Goal: Task Accomplishment & Management: Complete application form

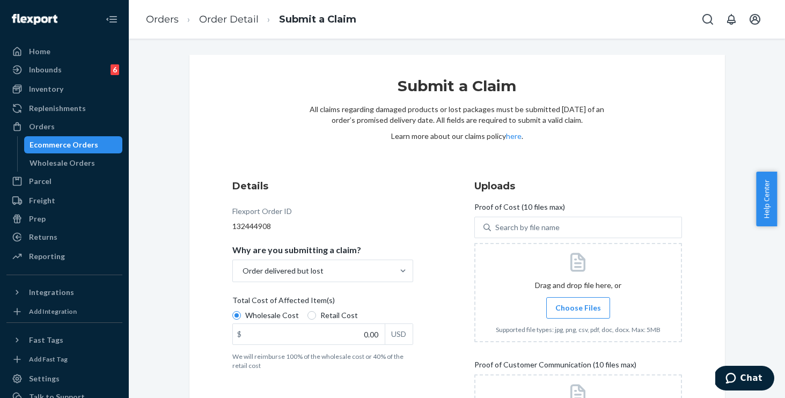
drag, startPoint x: 0, startPoint y: 0, endPoint x: 383, endPoint y: 188, distance: 426.9
click at [383, 188] on h3 "Details" at bounding box center [322, 186] width 181 height 14
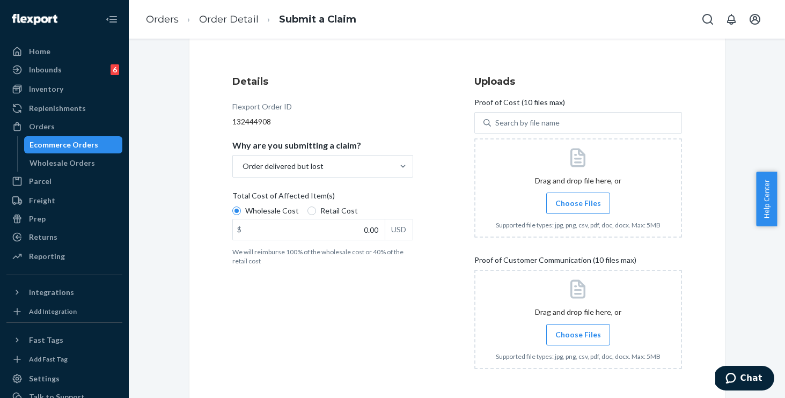
scroll to position [107, 0]
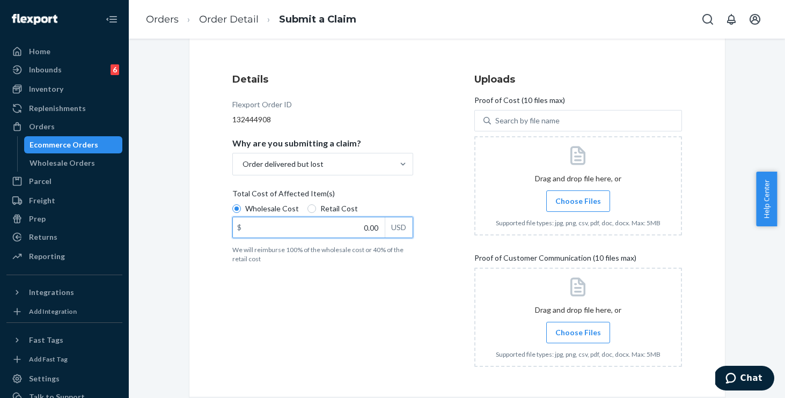
click at [350, 234] on input "0.00" at bounding box center [309, 227] width 152 height 20
type input "80.00"
click at [328, 298] on div "Details Flexport Order ID 132444908 Why are you submitting a claim? Order deliv…" at bounding box center [336, 224] width 208 height 316
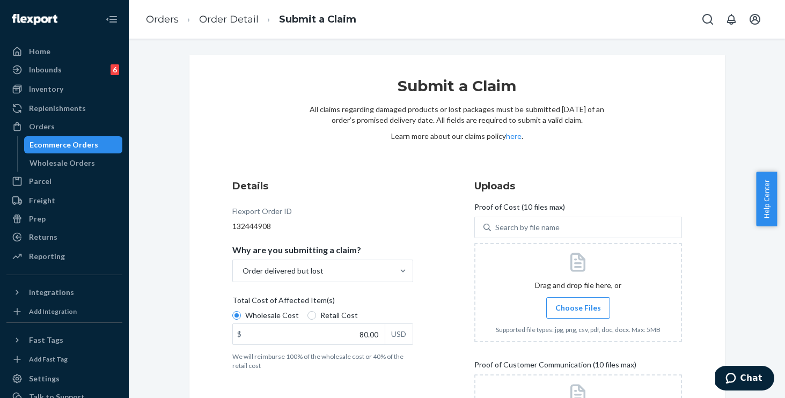
click at [569, 310] on span "Choose Files" at bounding box center [578, 307] width 46 height 11
click at [578, 310] on input "Choose Files" at bounding box center [578, 308] width 1 height 12
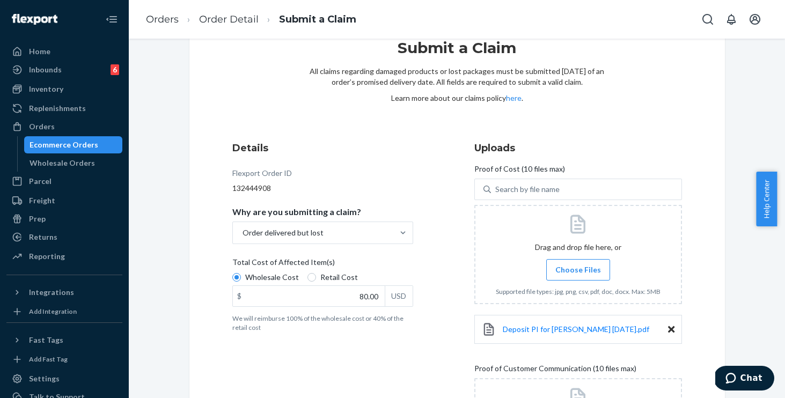
scroll to position [187, 0]
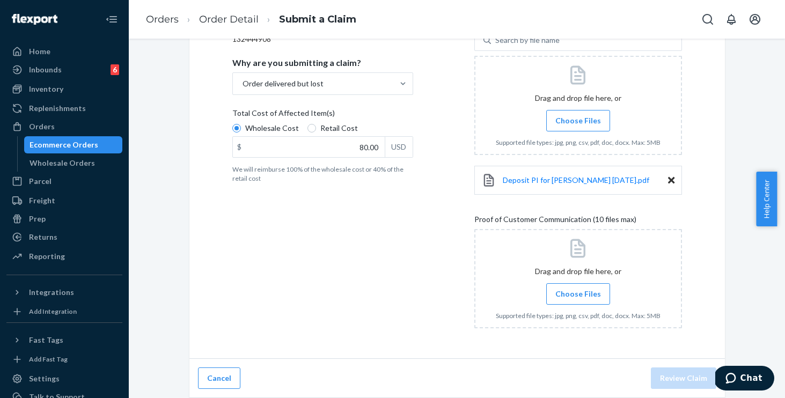
click at [567, 301] on label "Choose Files" at bounding box center [578, 293] width 64 height 21
click at [578, 300] on input "Choose Files" at bounding box center [578, 294] width 1 height 12
click at [582, 295] on span "Choose Files" at bounding box center [578, 293] width 46 height 11
click at [578, 295] on input "Choose Files" at bounding box center [578, 294] width 1 height 12
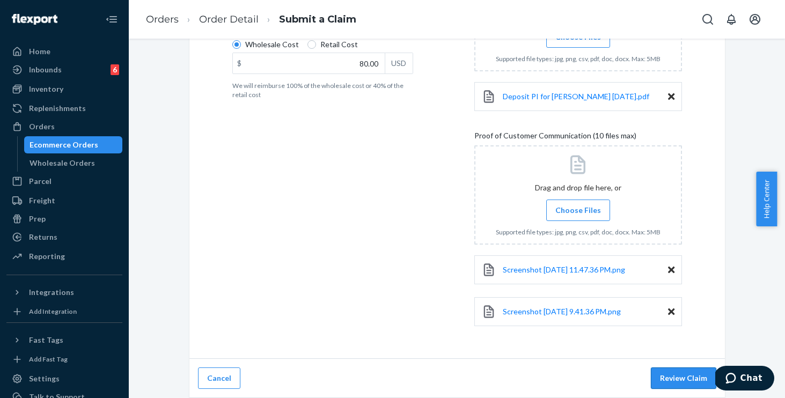
click at [682, 378] on button "Review Claim" at bounding box center [682, 377] width 65 height 21
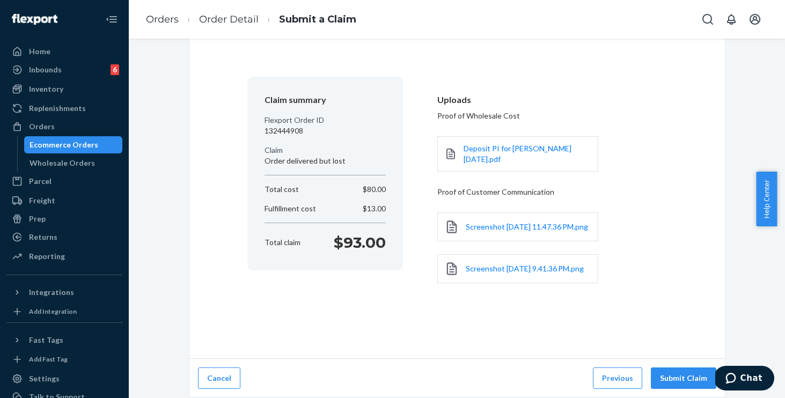
scroll to position [60, 0]
click at [684, 378] on button "Submit Claim" at bounding box center [682, 377] width 65 height 21
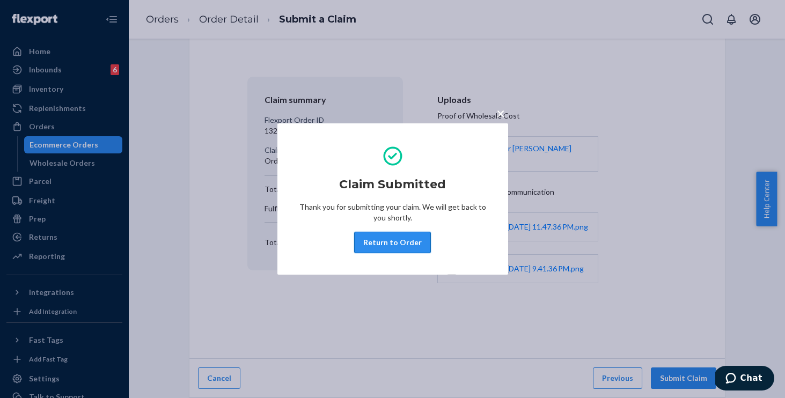
click at [399, 237] on button "Return to Order" at bounding box center [392, 242] width 77 height 21
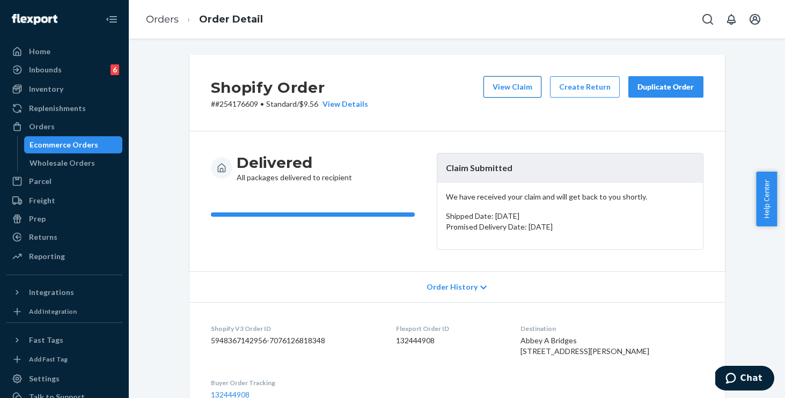
click at [509, 90] on button "View Claim" at bounding box center [512, 86] width 58 height 21
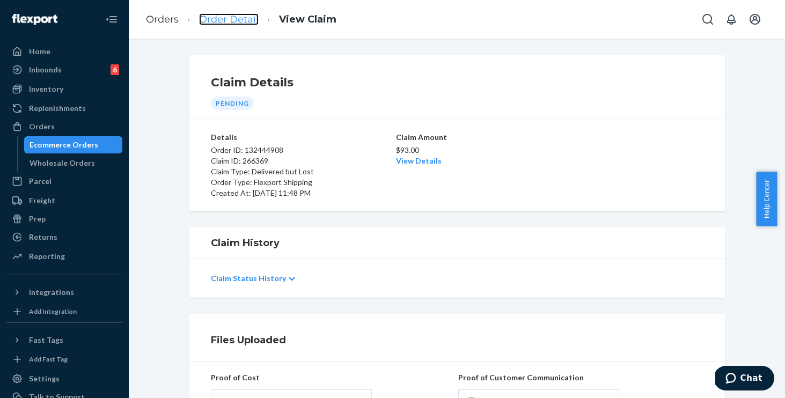
click at [245, 23] on link "Order Detail" at bounding box center [229, 19] width 60 height 12
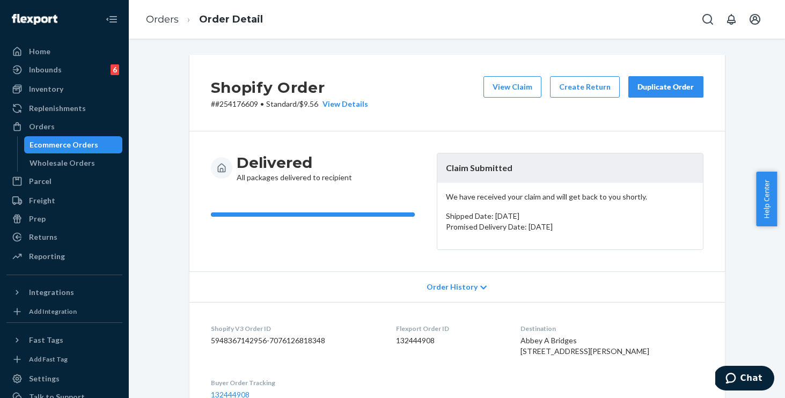
click at [658, 87] on div "Duplicate Order" at bounding box center [665, 87] width 57 height 11
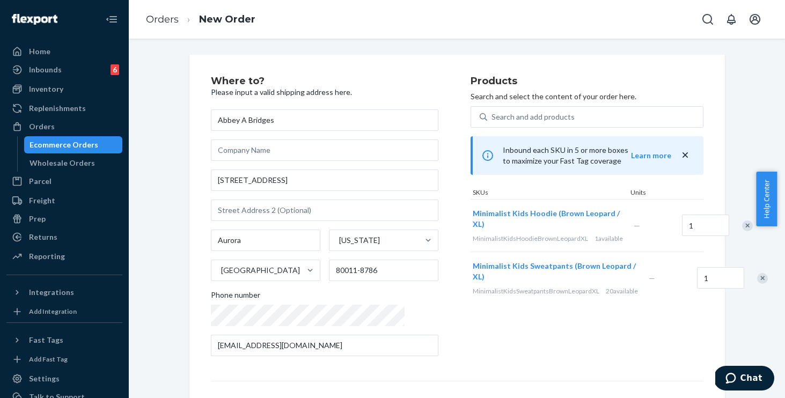
scroll to position [2, 0]
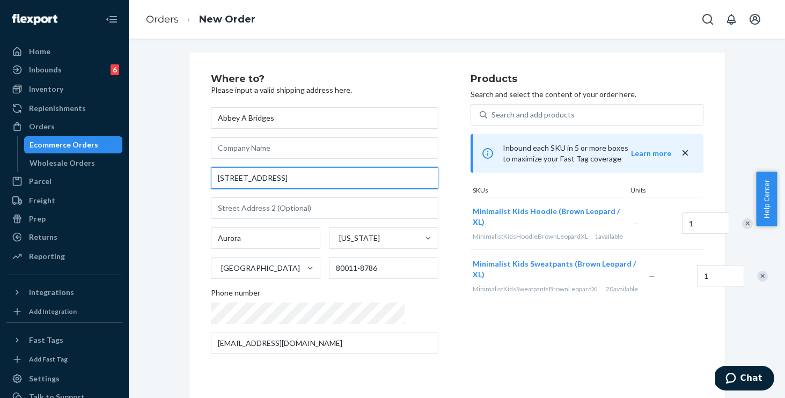
drag, startPoint x: 293, startPoint y: 180, endPoint x: 150, endPoint y: 153, distance: 146.1
click at [150, 153] on div "Where to? Please input a valid shipping address here. Abbey A Bridges 14435 E 1…" at bounding box center [457, 296] width 640 height 487
paste input "329 Uinta St"
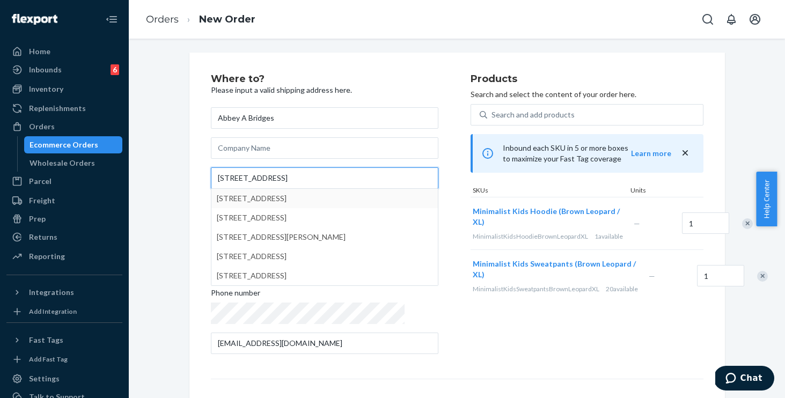
type input "1329 Uinta St"
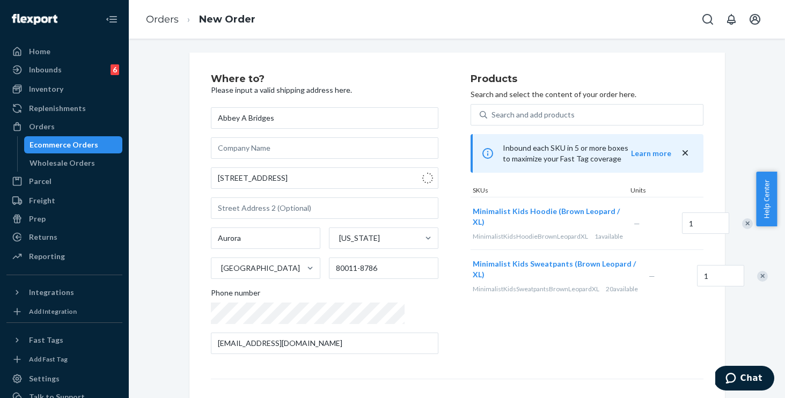
type input "Denver"
type input "80220"
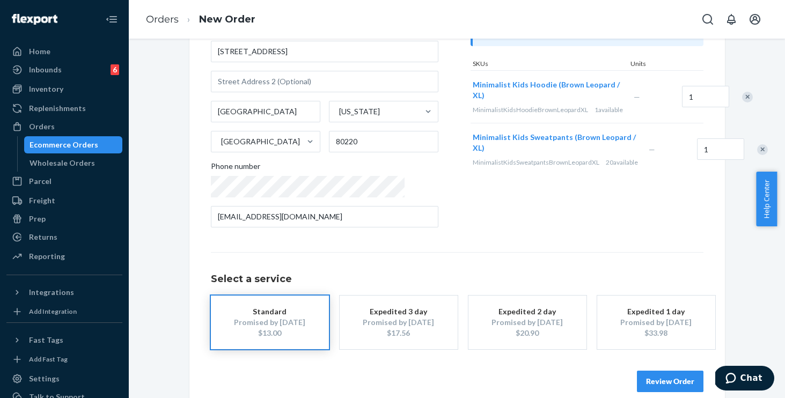
scroll to position [144, 0]
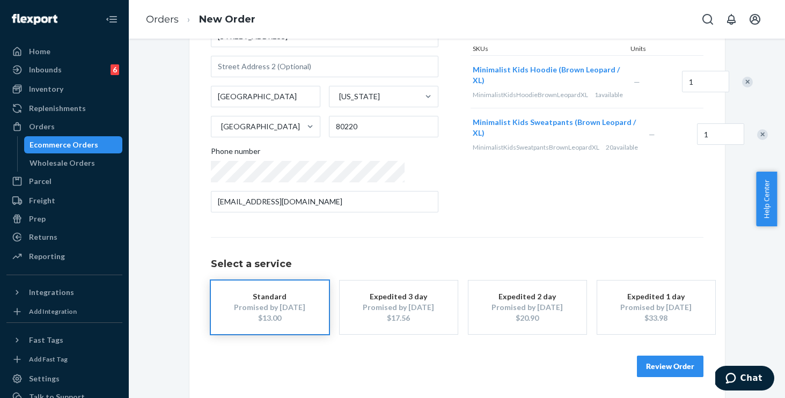
click at [665, 362] on button "Review Order" at bounding box center [670, 366] width 66 height 21
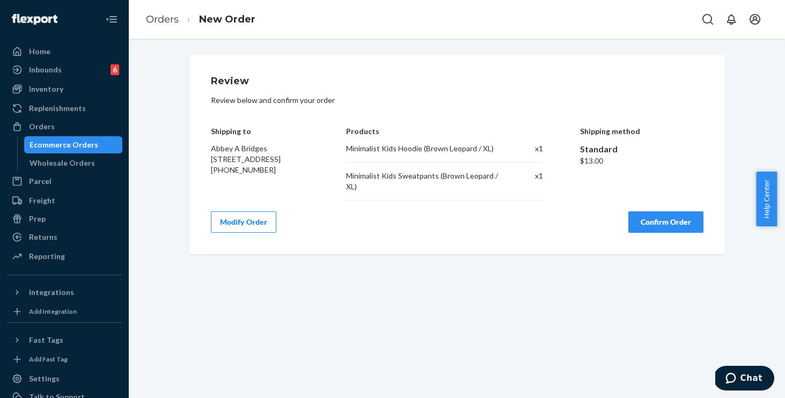
click at [647, 226] on button "Confirm Order" at bounding box center [665, 221] width 75 height 21
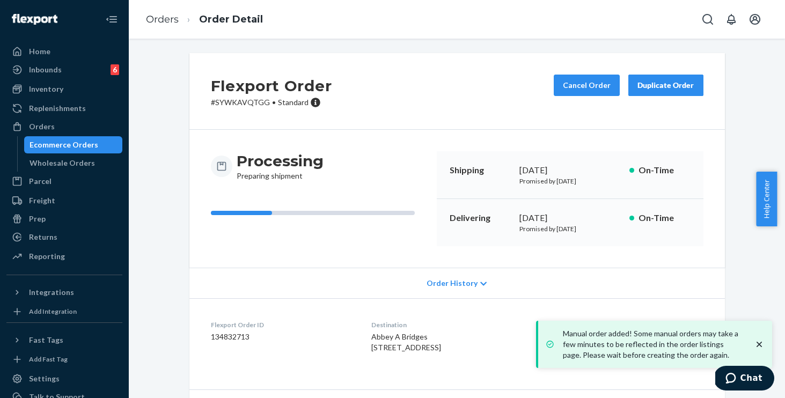
scroll to position [2, 0]
click at [765, 345] on div "Manual order added! Some manual orders may take a few minutes to be reflected i…" at bounding box center [654, 344] width 225 height 39
click at [758, 344] on icon "close toast" at bounding box center [758, 344] width 5 height 5
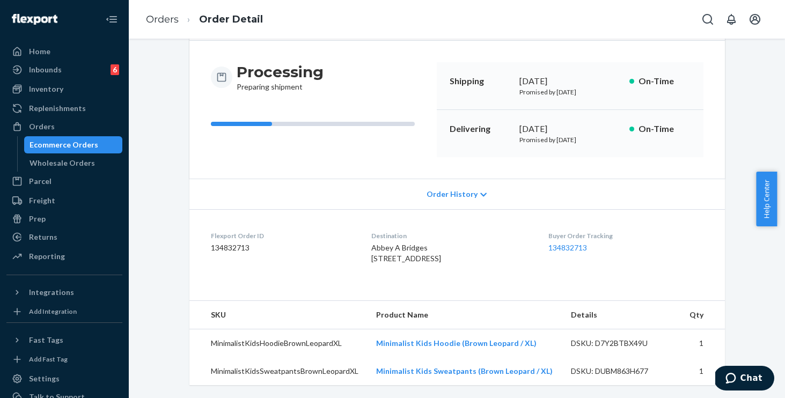
scroll to position [0, 0]
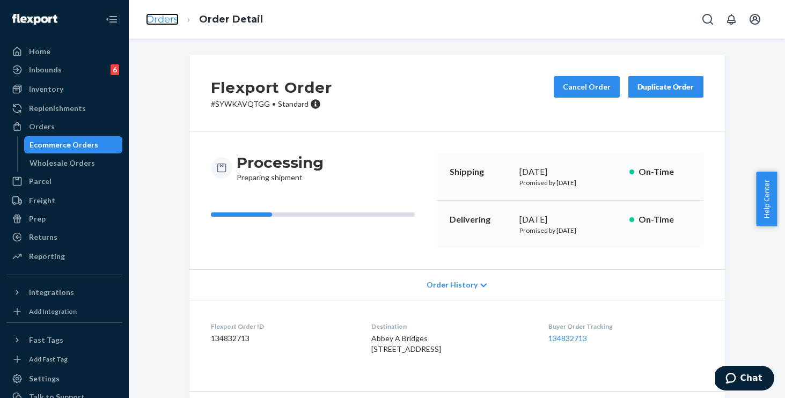
click at [165, 17] on link "Orders" at bounding box center [162, 19] width 33 height 12
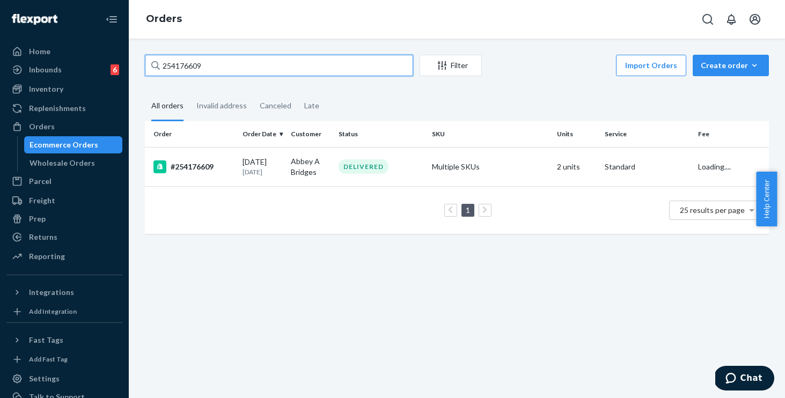
click at [265, 63] on input "254176609" at bounding box center [279, 65] width 268 height 21
click at [109, 28] on div "Home Inbounds 6 Shipping Plans Problems 6 Inventory Products Replenishments Ord…" at bounding box center [392, 199] width 785 height 398
paste input "prestonsx5@gmail.com"
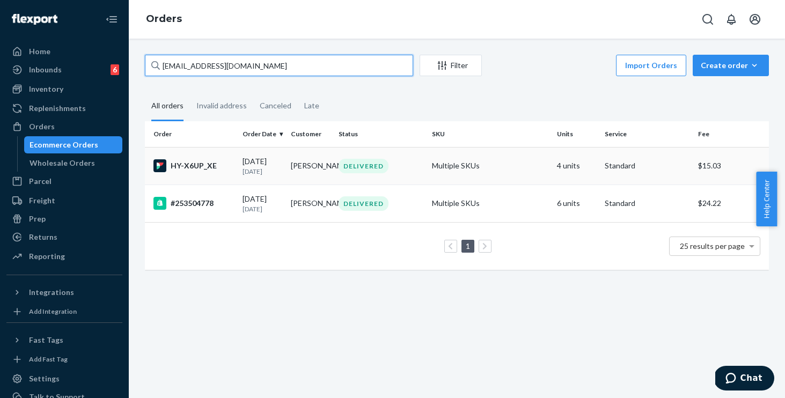
type input "prestonsx5@gmail.com"
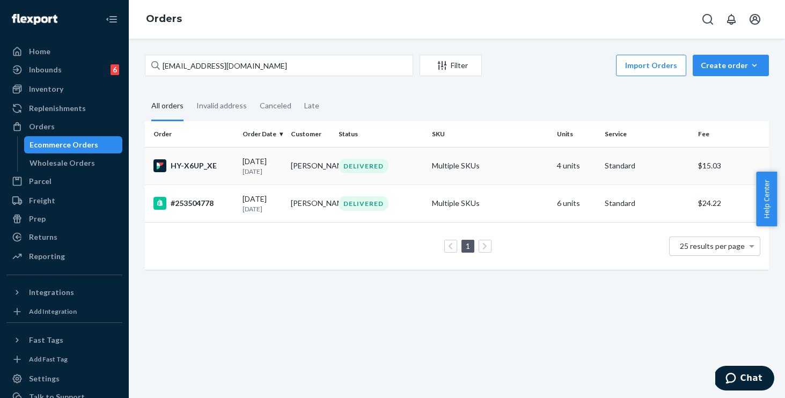
click at [524, 163] on td "Multiple SKUs" at bounding box center [489, 166] width 125 height 38
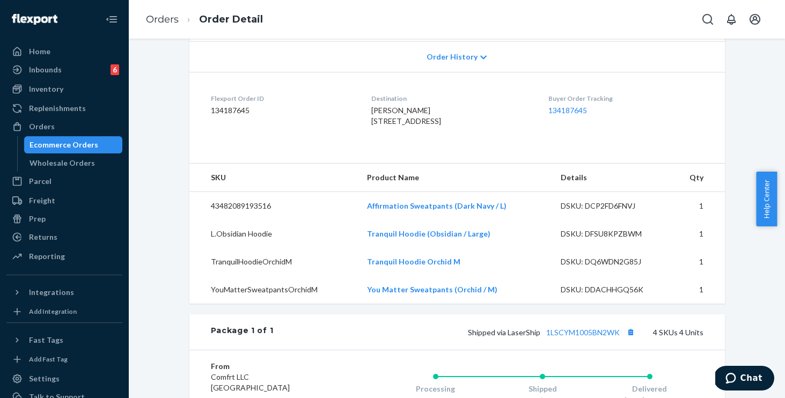
scroll to position [46, 0]
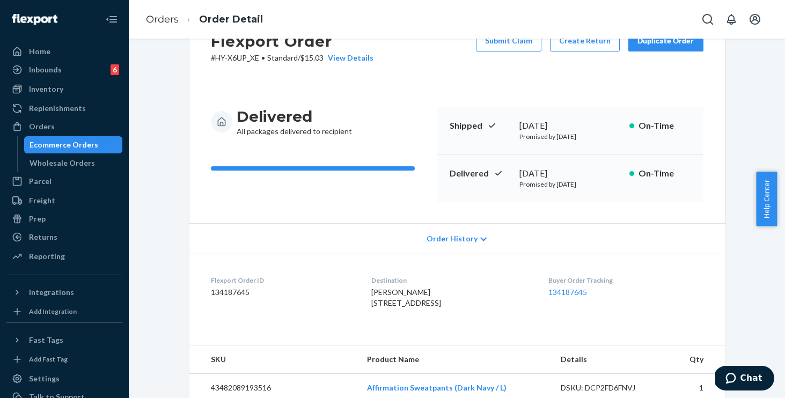
click at [458, 239] on span "Order History" at bounding box center [451, 238] width 51 height 11
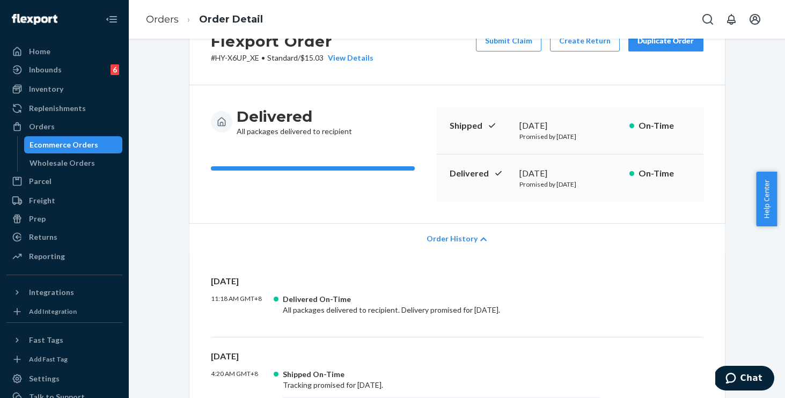
click at [326, 225] on div "Order History" at bounding box center [456, 238] width 535 height 31
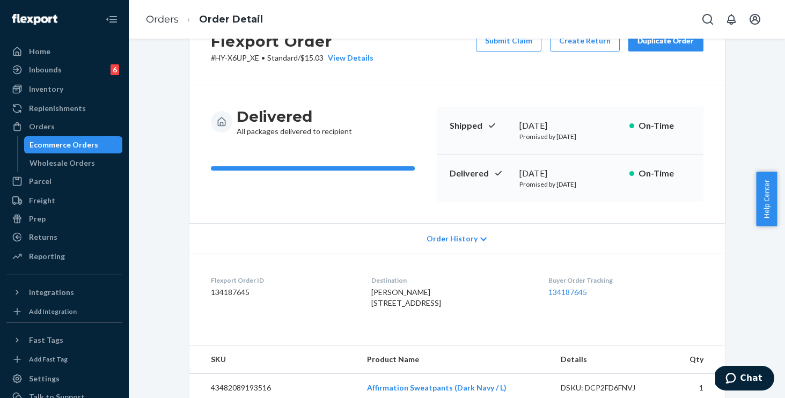
click at [455, 236] on span "Order History" at bounding box center [451, 238] width 51 height 11
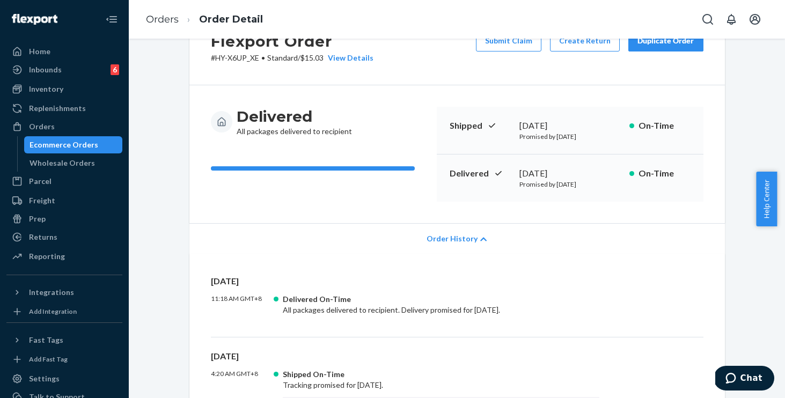
click at [380, 199] on div "Delivered All packages delivered to recipient" at bounding box center [319, 154] width 217 height 95
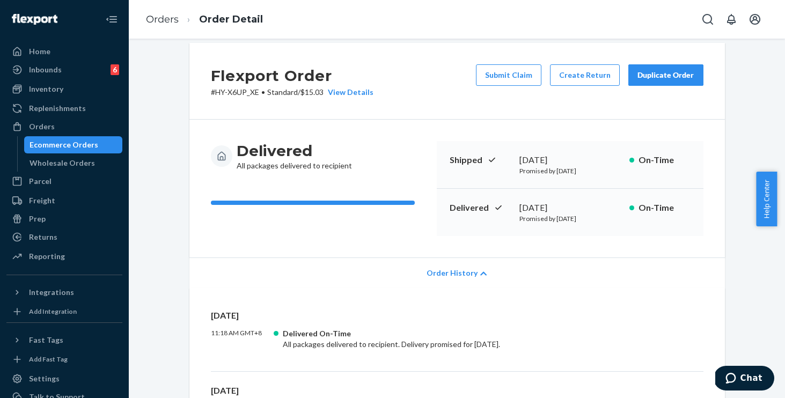
scroll to position [4, 0]
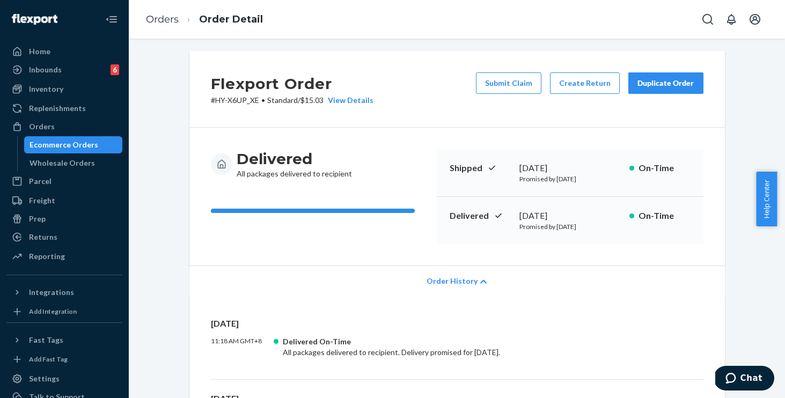
click at [254, 99] on p "# HY-X6UP_XE • Standard / $15.03 View Details" at bounding box center [292, 100] width 162 height 11
drag, startPoint x: 254, startPoint y: 100, endPoint x: 211, endPoint y: 97, distance: 43.0
click at [211, 97] on p "# HY-X6UP_XE • Standard / $15.03 View Details" at bounding box center [292, 100] width 162 height 11
copy p "HY-X6UP_XE"
click at [394, 112] on div "Flexport Order # HY-X6UP_XE • Standard / $15.03 View Details Submit Claim Creat…" at bounding box center [456, 89] width 535 height 77
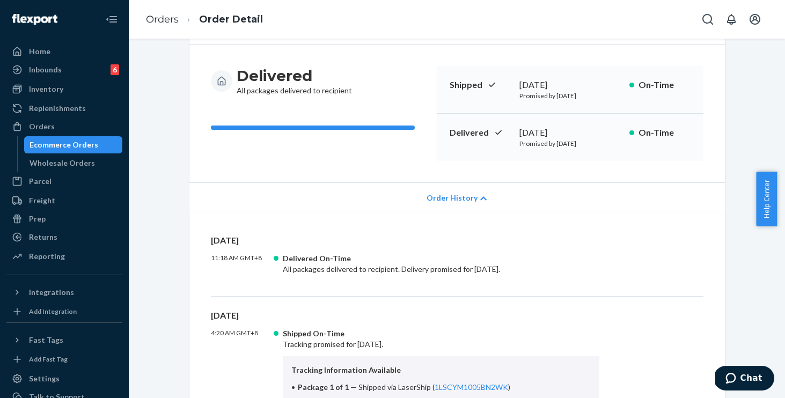
scroll to position [0, 0]
